Goal: Task Accomplishment & Management: Complete application form

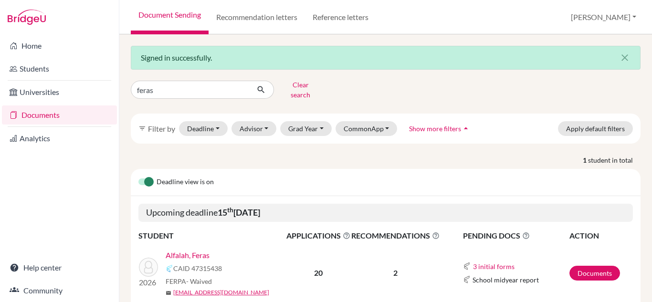
click at [200, 250] on link "Alfalah, Feras" at bounding box center [188, 255] width 44 height 11
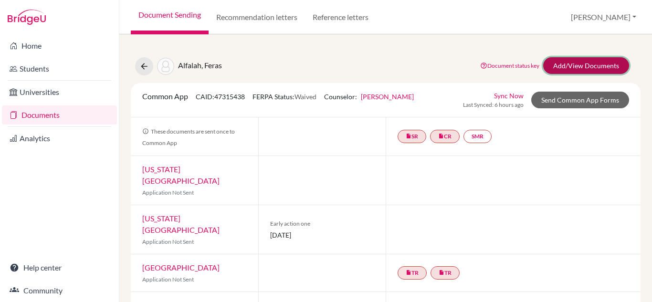
click at [564, 70] on link "Add/View Documents" at bounding box center [587, 65] width 86 height 17
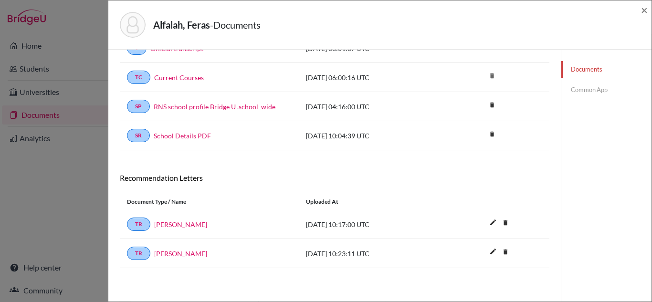
scroll to position [121, 0]
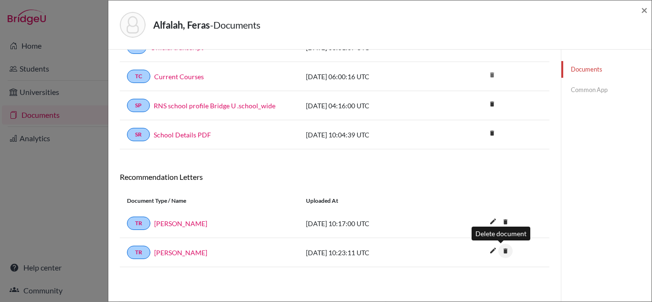
click at [504, 255] on icon "delete" at bounding box center [506, 251] width 14 height 14
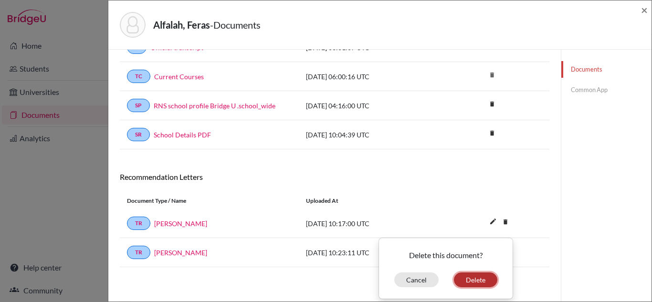
click at [478, 278] on button "Delete" at bounding box center [475, 280] width 43 height 15
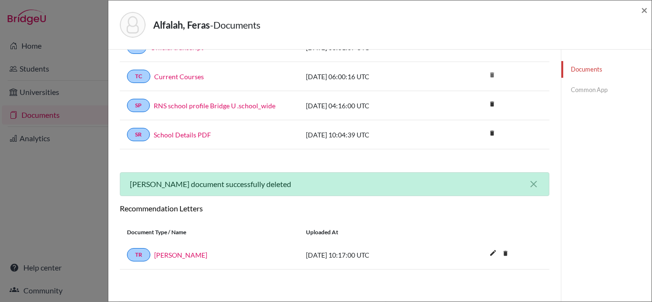
scroll to position [0, 0]
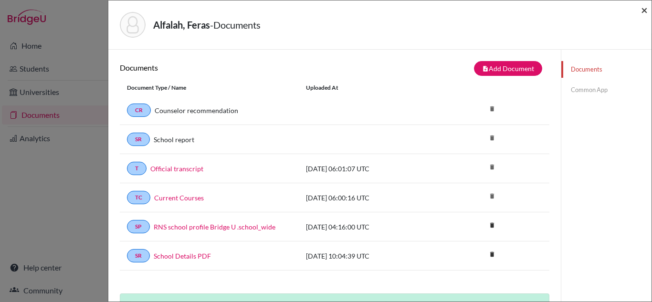
click at [646, 12] on span "×" at bounding box center [644, 10] width 7 height 14
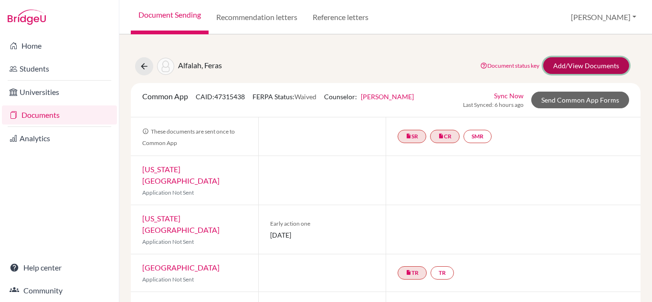
click at [552, 69] on link "Add/View Documents" at bounding box center [587, 65] width 86 height 17
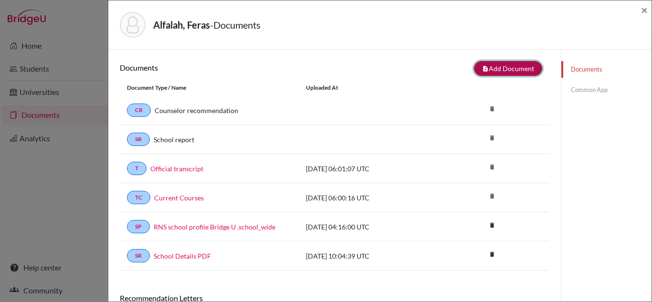
click at [485, 70] on button "note_add Add Document" at bounding box center [508, 68] width 68 height 15
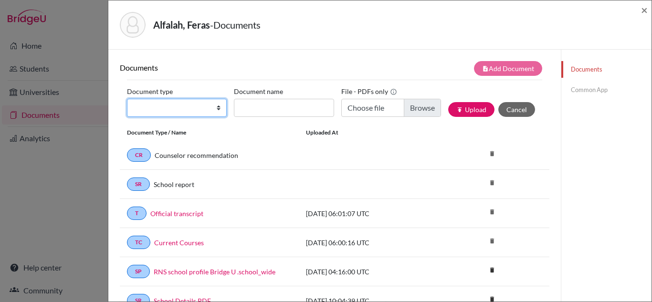
click at [198, 114] on select "Change explanation for Common App reports Counselor recommendation Internationa…" at bounding box center [177, 108] width 100 height 18
click at [127, 99] on select "Change explanation for Common App reports Counselor recommendation Internationa…" at bounding box center [177, 108] width 100 height 18
click at [196, 105] on select "Change explanation for Common App reports Counselor recommendation Internationa…" at bounding box center [177, 108] width 100 height 18
select select "5"
click at [127, 99] on select "Change explanation for Common App reports Counselor recommendation Internationa…" at bounding box center [177, 108] width 100 height 18
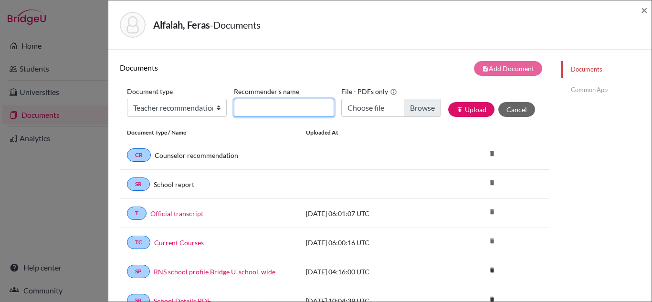
click at [241, 108] on input "Recommender's name" at bounding box center [284, 108] width 100 height 18
type input "[PERSON_NAME]"
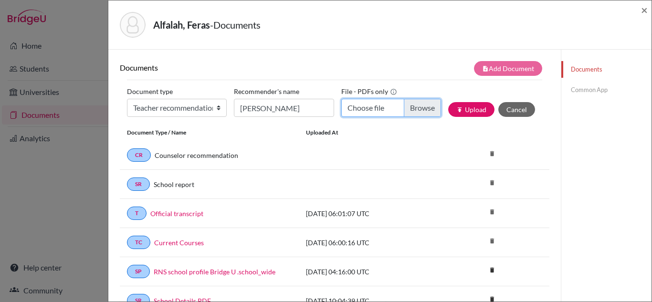
click at [429, 110] on input "Choose file" at bounding box center [392, 108] width 100 height 18
type input "C:\fakepath\Feras science recommednation.pdf"
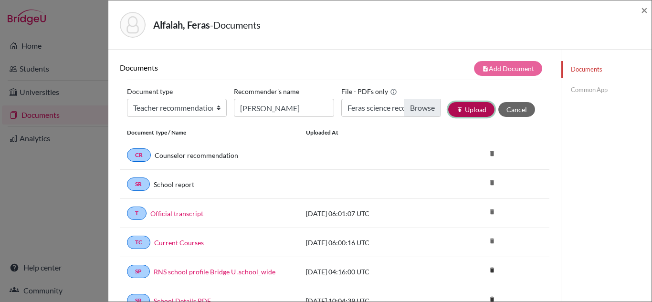
click at [459, 107] on button "publish Upload" at bounding box center [472, 109] width 46 height 15
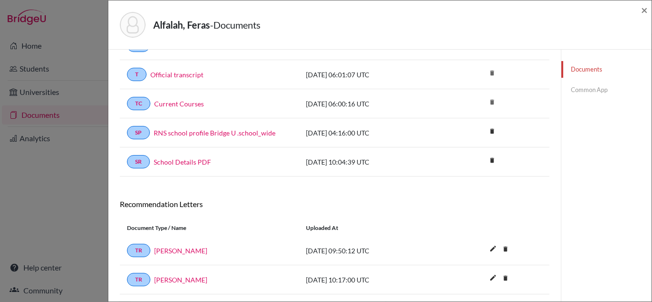
scroll to position [143, 0]
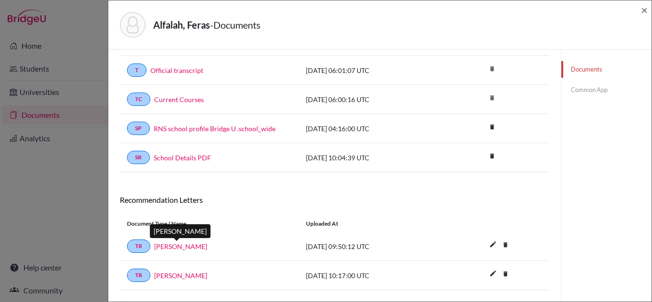
click at [184, 248] on link "[PERSON_NAME]" at bounding box center [180, 247] width 53 height 10
click at [583, 92] on link "Common App" at bounding box center [607, 90] width 90 height 17
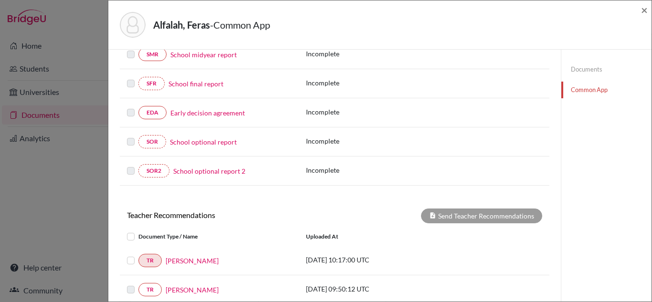
scroll to position [287, 0]
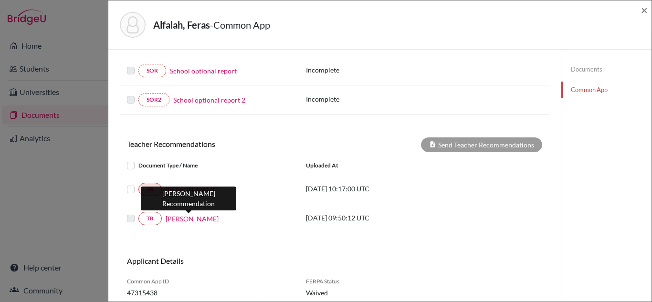
click at [201, 217] on link "[PERSON_NAME]" at bounding box center [192, 219] width 53 height 10
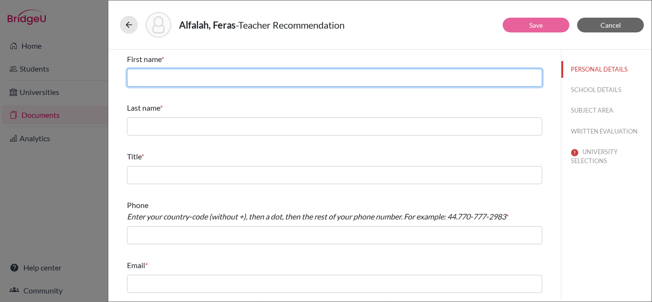
click at [195, 73] on input "text" at bounding box center [335, 78] width 416 height 18
type input "[PERSON_NAME]"
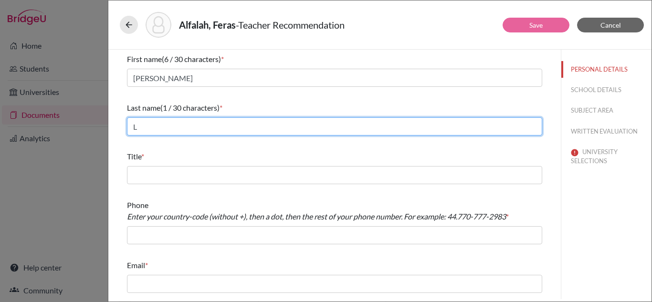
type input "[PERSON_NAME]"
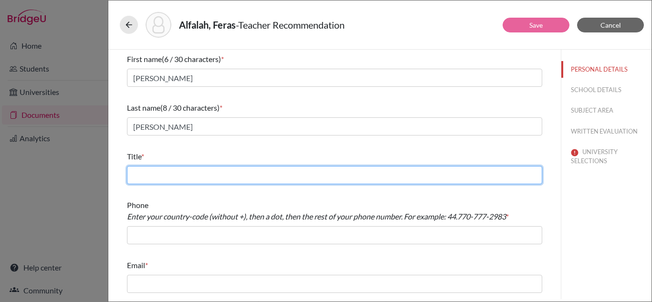
click at [192, 168] on input "text" at bounding box center [335, 175] width 416 height 18
type input "Science Teacher"
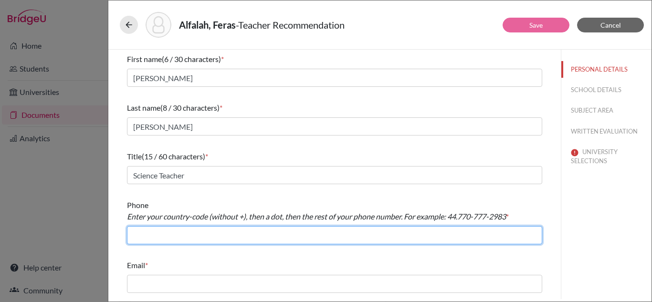
click at [182, 238] on input "text" at bounding box center [335, 235] width 416 height 18
type input "966.12491616"
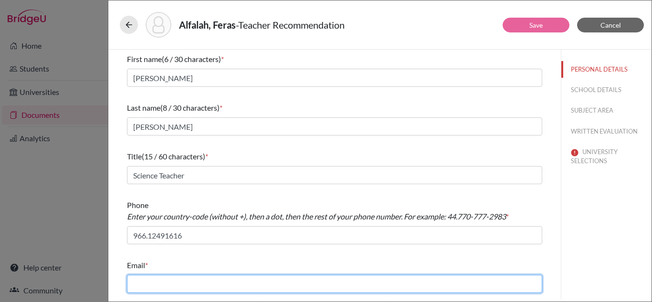
click at [157, 279] on input "text" at bounding box center [335, 284] width 416 height 18
type input "[EMAIL_ADDRESS][DOMAIN_NAME]"
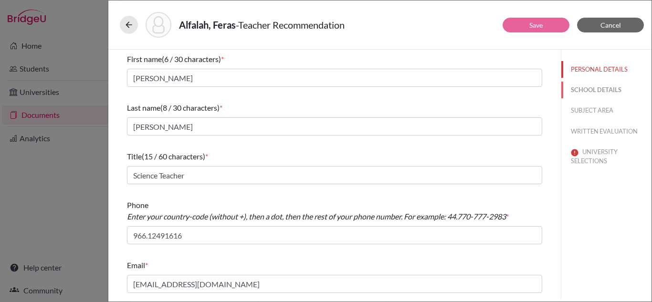
click at [606, 90] on button "SCHOOL DETAILS" at bounding box center [607, 90] width 90 height 17
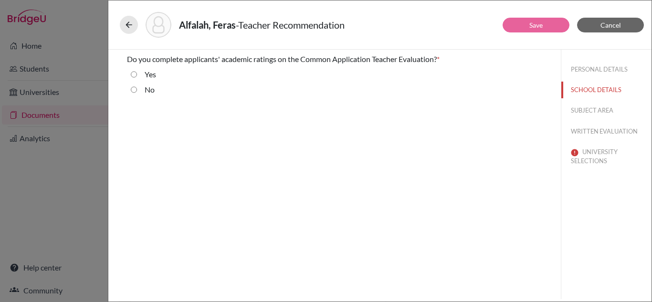
click at [134, 87] on input "No" at bounding box center [134, 89] width 6 height 11
radio input "true"
click at [582, 107] on button "SUBJECT AREA" at bounding box center [607, 110] width 90 height 17
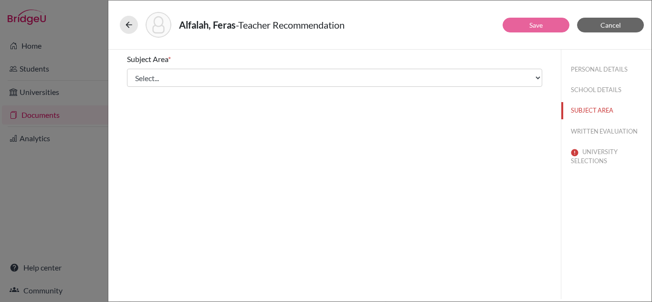
click at [220, 88] on div "Subject Area * Select... Math English Science World Language Social Studies Oth…" at bounding box center [335, 70] width 416 height 41
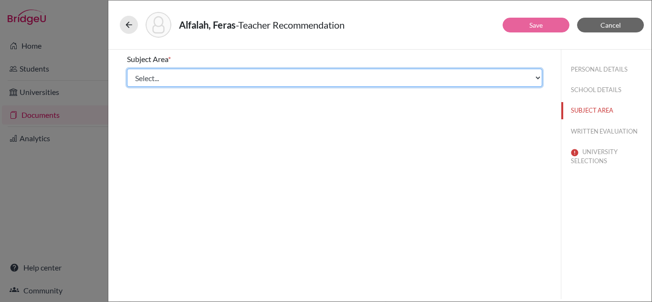
click at [222, 81] on select "Select... Math English Science World Language Social Studies Other Computer Sci…" at bounding box center [335, 78] width 416 height 18
select select "2"
click at [127, 69] on select "Select... Math English Science World Language Social Studies Other Computer Sci…" at bounding box center [335, 78] width 416 height 18
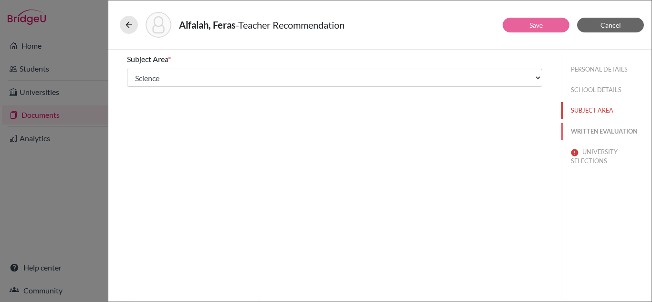
click at [588, 123] on button "WRITTEN EVALUATION" at bounding box center [607, 131] width 90 height 17
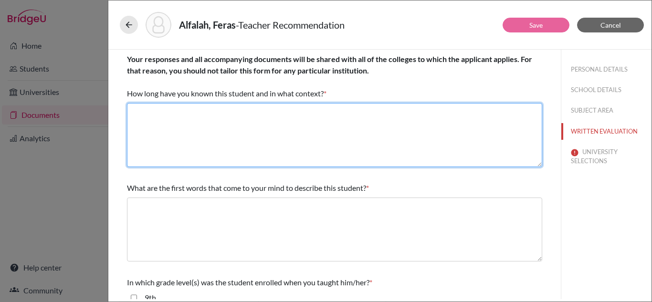
click at [321, 107] on textarea at bounding box center [335, 135] width 416 height 64
type textarea "Since grade 11 as his Chemistry teacher."
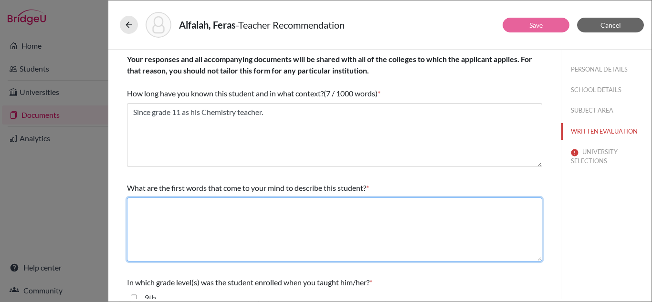
click at [333, 234] on textarea at bounding box center [335, 230] width 416 height 64
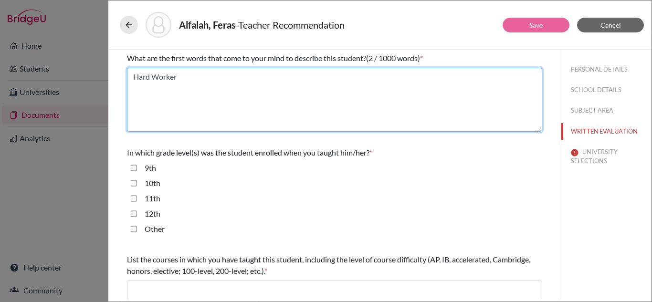
scroll to position [143, 0]
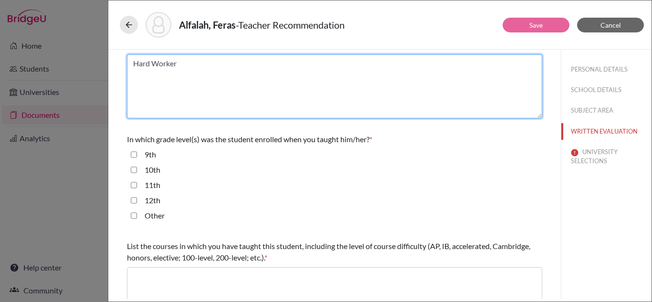
type textarea "Hard Worker"
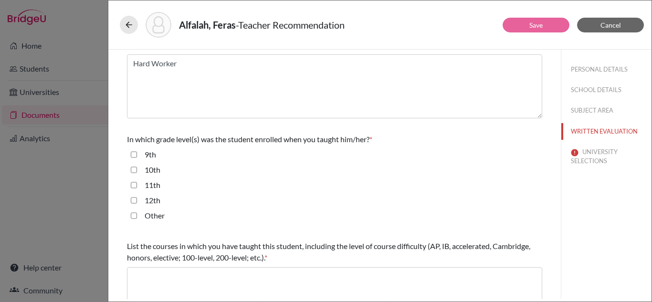
click at [132, 182] on input "11th" at bounding box center [134, 185] width 6 height 11
checkbox input "true"
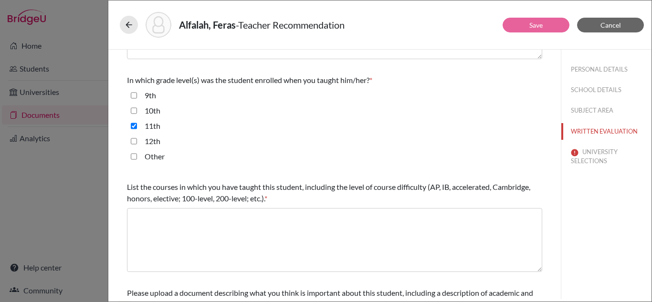
scroll to position [287, 0]
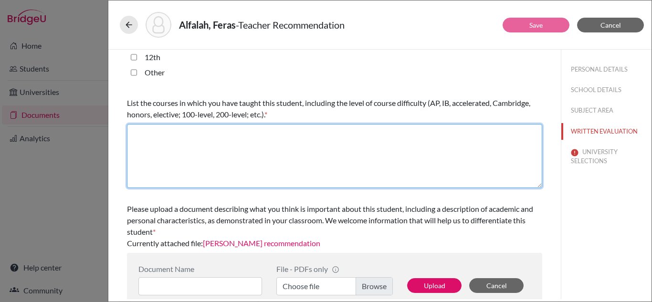
click at [190, 158] on textarea at bounding box center [335, 156] width 416 height 64
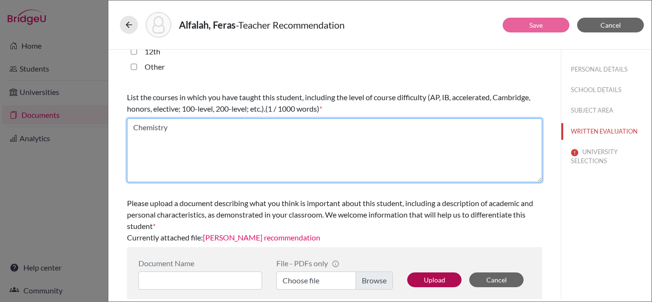
scroll to position [302, 0]
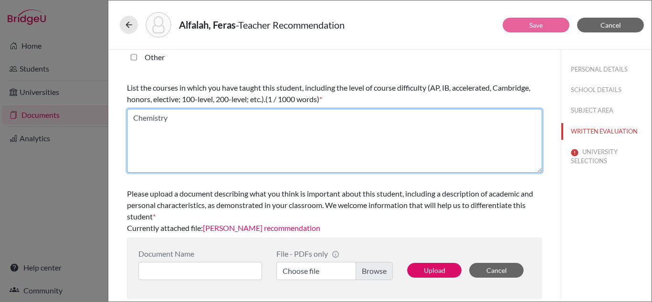
type textarea "Chemistry"
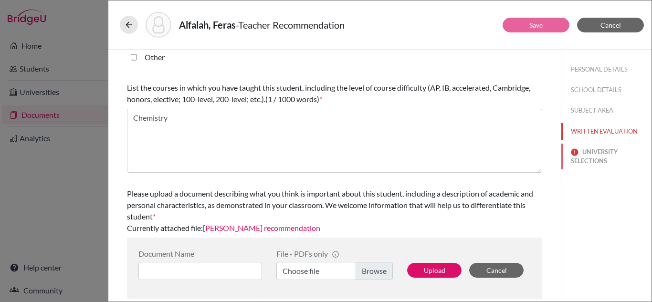
click at [591, 156] on button "UNIVERSITY SELECTIONS" at bounding box center [607, 157] width 90 height 26
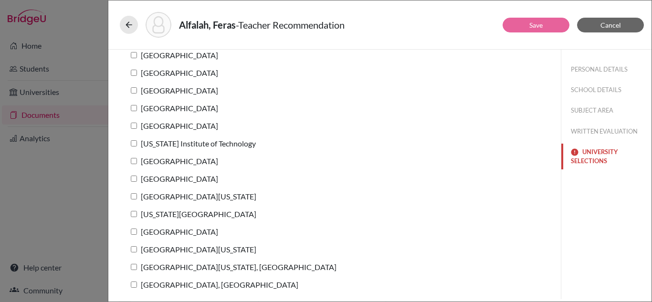
scroll to position [0, 0]
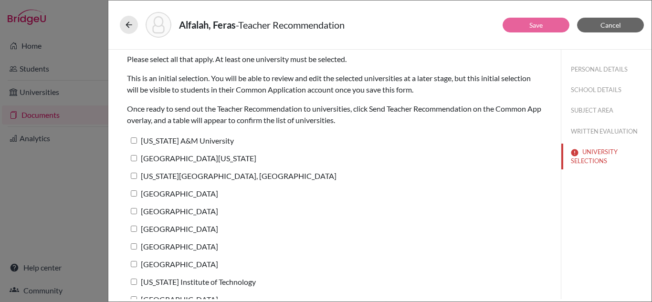
click at [159, 140] on label "[US_STATE] A&M University" at bounding box center [180, 141] width 107 height 14
click at [137, 140] on input "[US_STATE] A&M University" at bounding box center [134, 141] width 6 height 6
checkbox input "true"
click at [150, 160] on label "[GEOGRAPHIC_DATA][US_STATE]" at bounding box center [191, 158] width 129 height 14
click at [137, 160] on input "[GEOGRAPHIC_DATA][US_STATE]" at bounding box center [134, 158] width 6 height 6
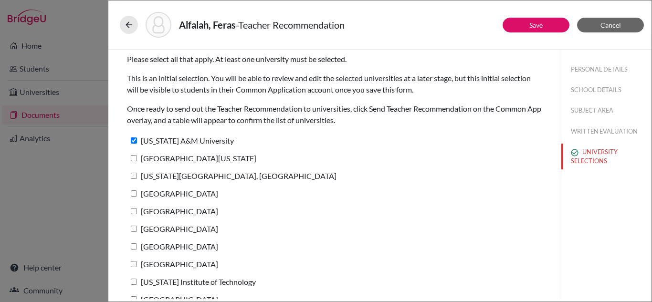
checkbox input "true"
click at [141, 142] on label "[US_STATE] A&M University" at bounding box center [180, 141] width 107 height 14
click at [137, 142] on input "[US_STATE] A&M University" at bounding box center [134, 141] width 6 height 6
checkbox input "false"
click at [551, 32] on button "Save" at bounding box center [536, 25] width 67 height 15
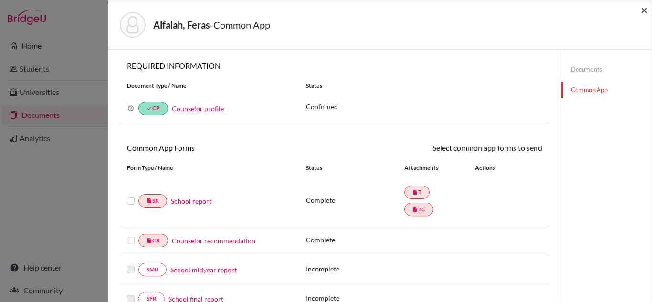
click at [645, 7] on span "×" at bounding box center [644, 10] width 7 height 14
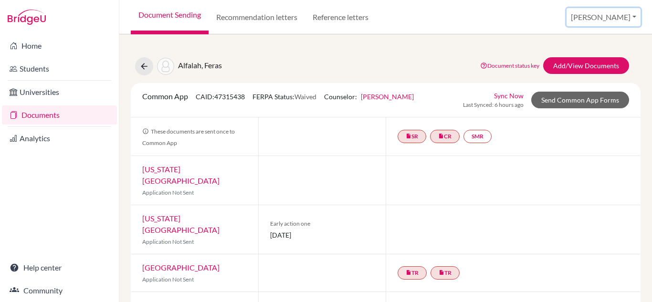
click at [614, 19] on button "[PERSON_NAME]" at bounding box center [604, 17] width 74 height 18
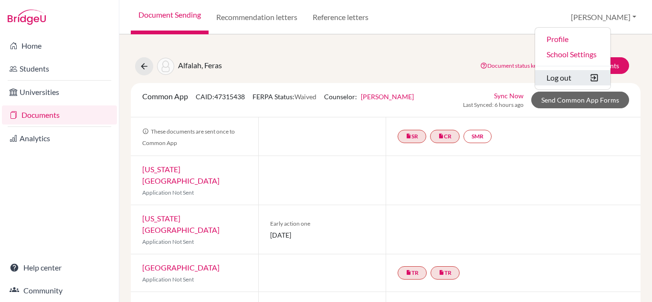
click at [588, 80] on button "Log out" at bounding box center [572, 77] width 75 height 15
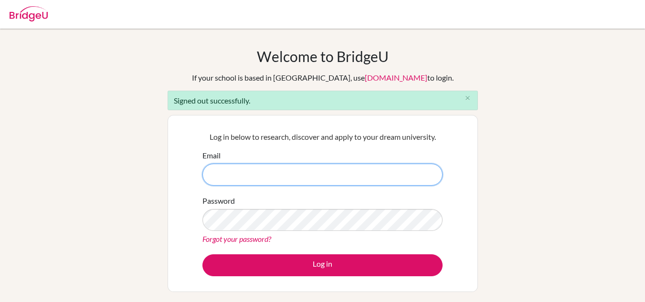
type input "k.davis@riyadhnajed.com"
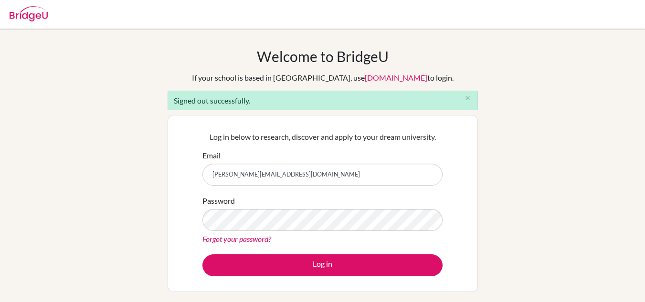
click at [526, 24] on div at bounding box center [323, 14] width 636 height 29
